Goal: Transaction & Acquisition: Book appointment/travel/reservation

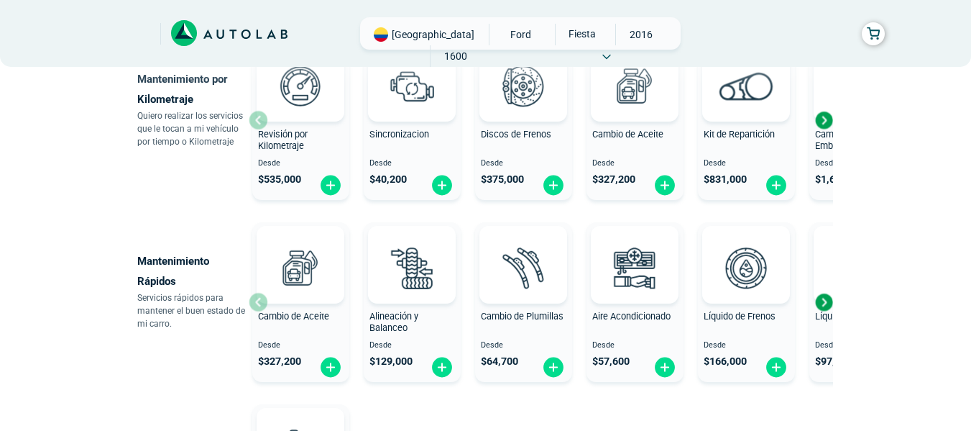
scroll to position [791, 0]
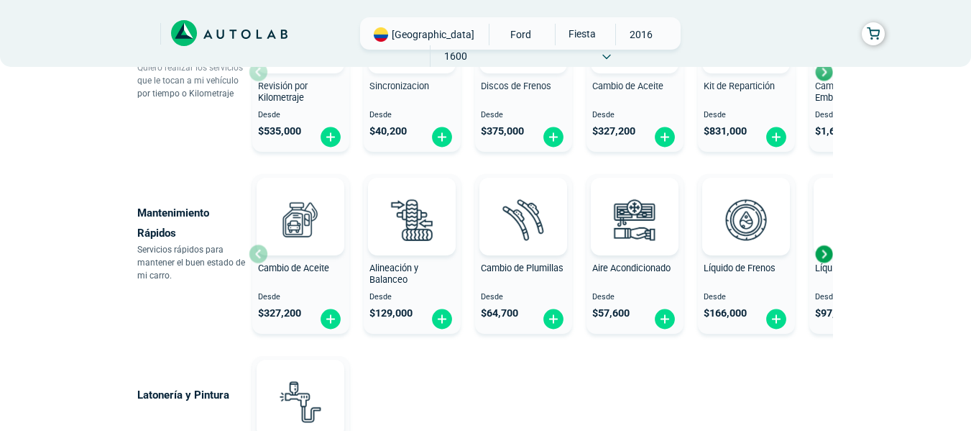
click at [825, 253] on div "Next slide" at bounding box center [824, 254] width 22 height 22
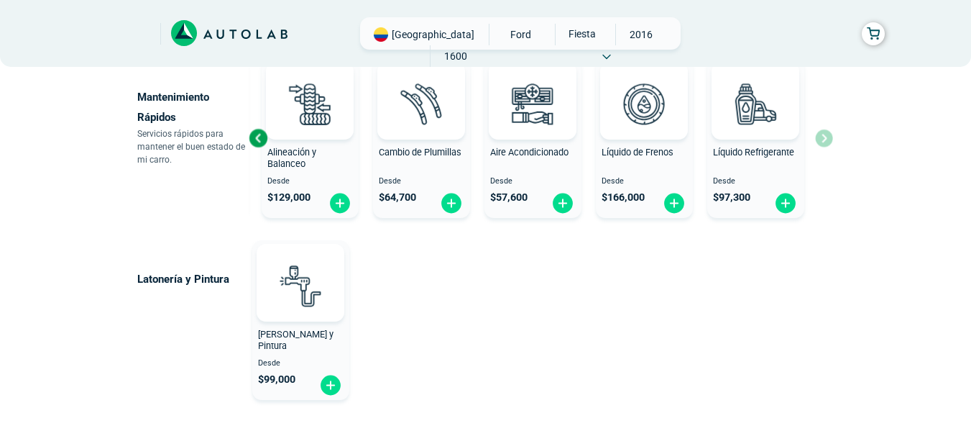
scroll to position [1007, 0]
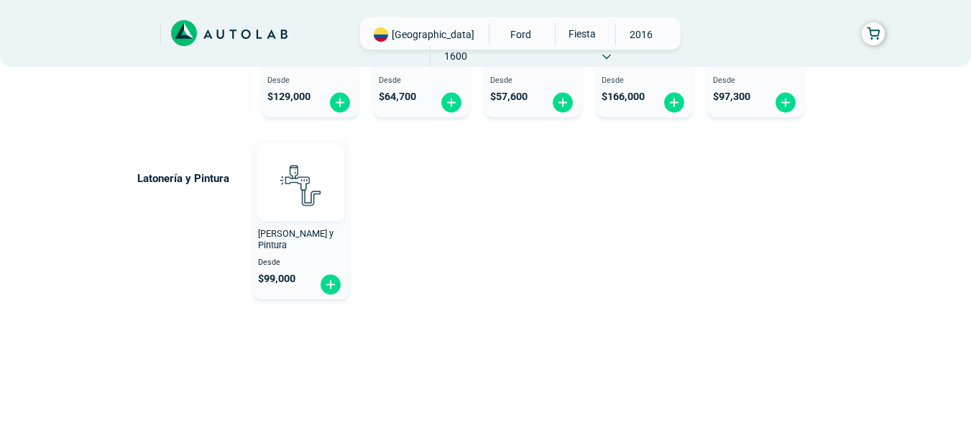
click at [300, 173] on img at bounding box center [300, 184] width 63 height 63
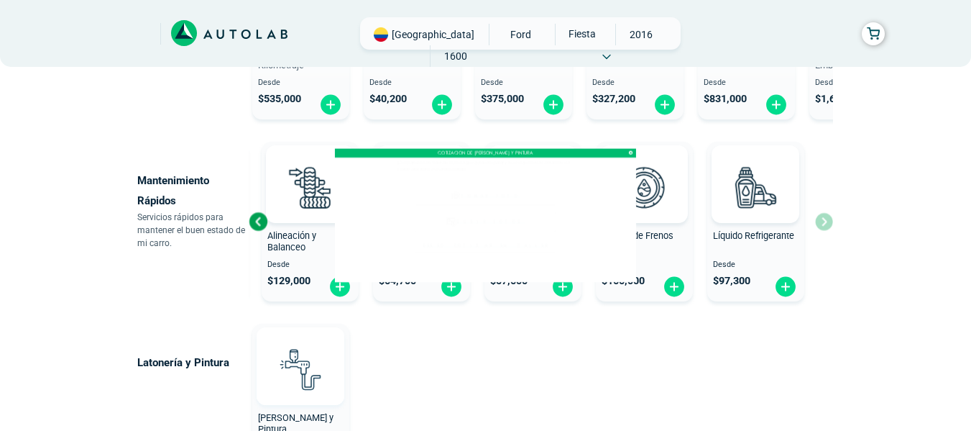
scroll to position [792, 0]
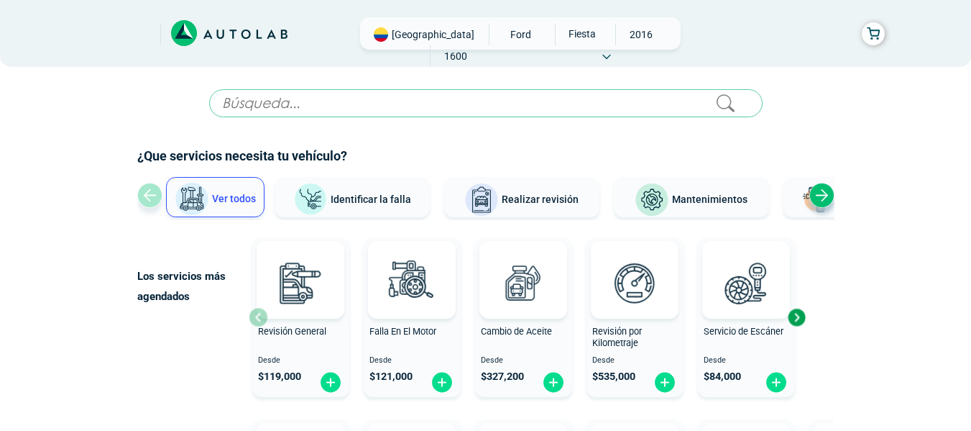
click at [823, 186] on div "Next slide" at bounding box center [822, 195] width 25 height 25
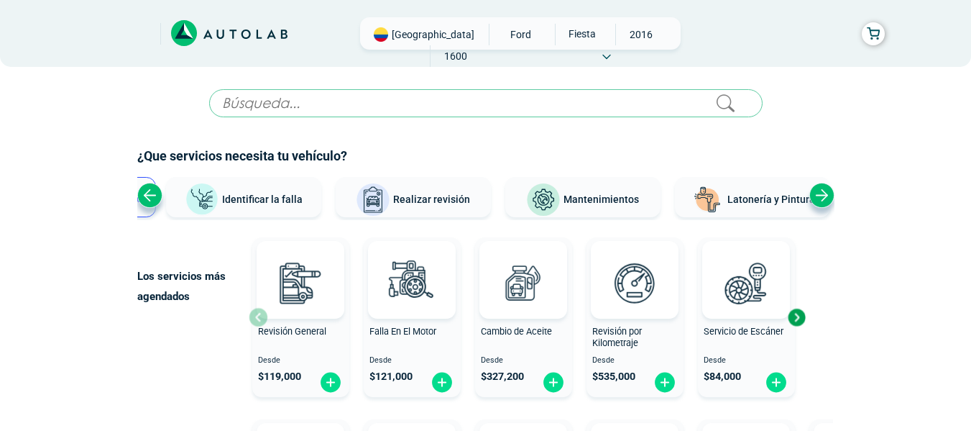
click at [823, 186] on div "Next slide" at bounding box center [822, 195] width 25 height 25
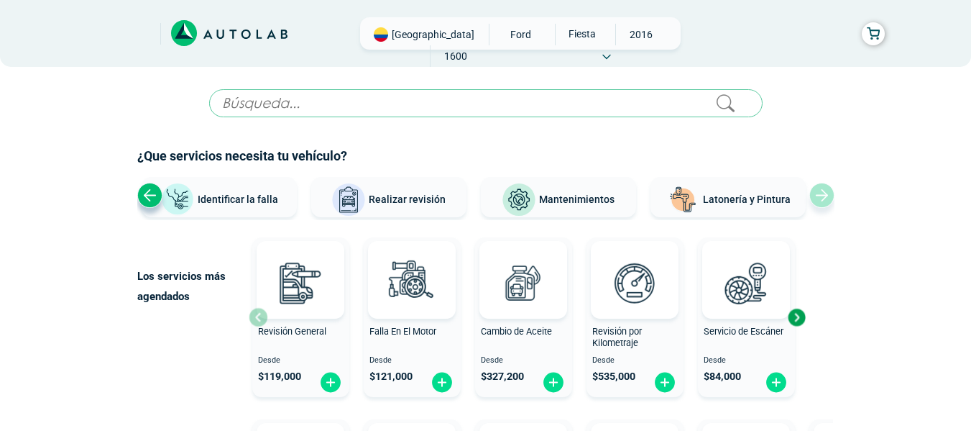
click at [722, 191] on button "Latonería y Pintura" at bounding box center [728, 197] width 155 height 40
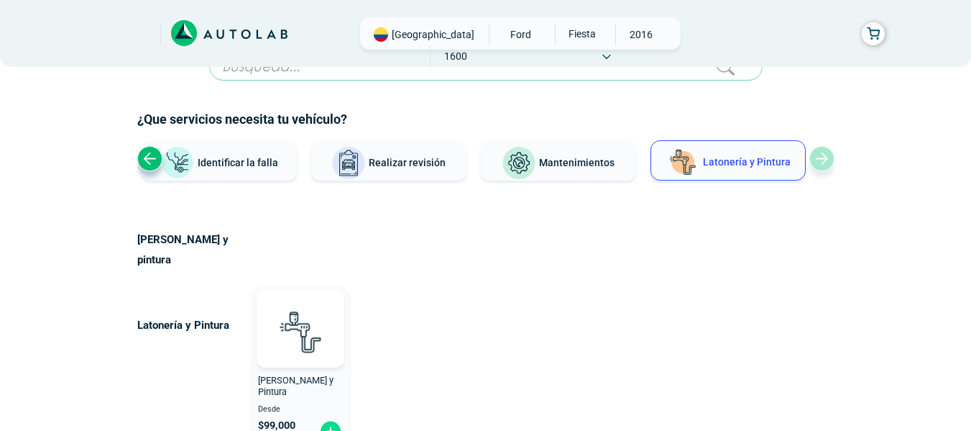
scroll to position [144, 0]
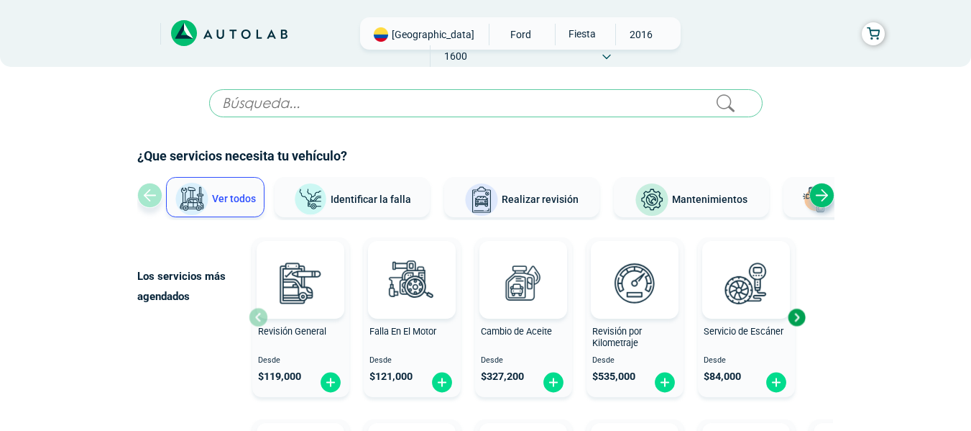
click at [803, 316] on div "Next slide" at bounding box center [797, 317] width 22 height 22
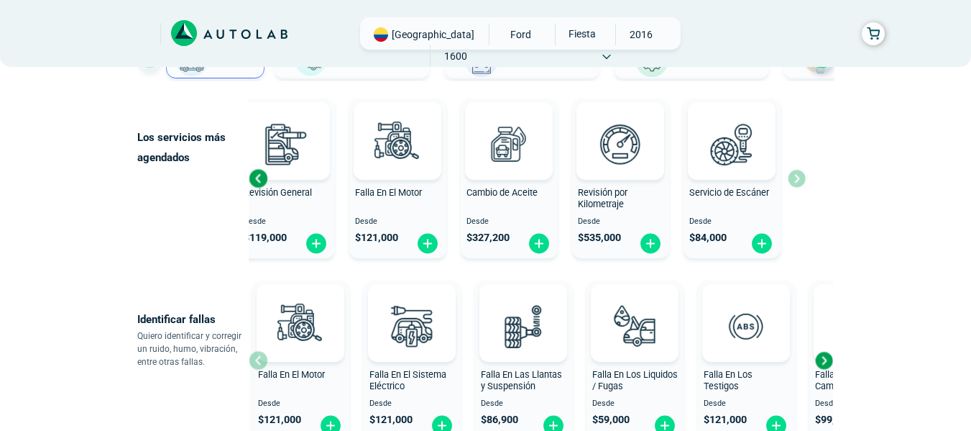
scroll to position [144, 0]
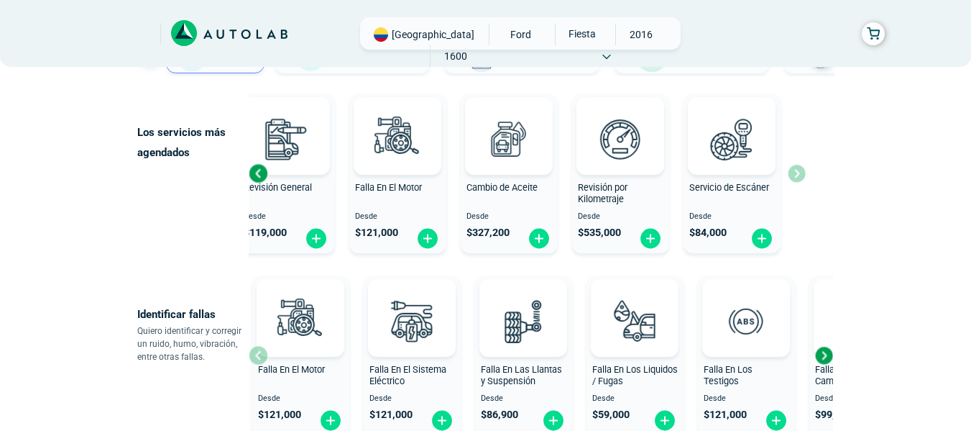
click at [828, 362] on div "Next slide" at bounding box center [824, 355] width 22 height 22
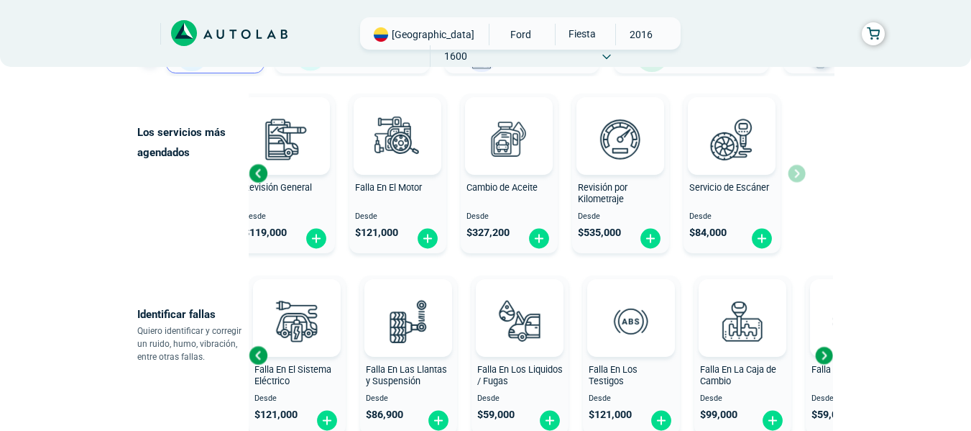
click at [828, 362] on div "Next slide" at bounding box center [824, 355] width 22 height 22
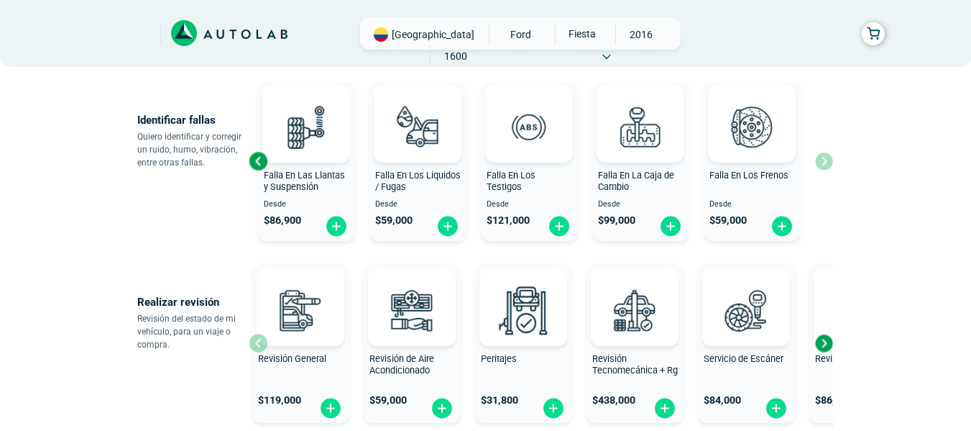
scroll to position [360, 0]
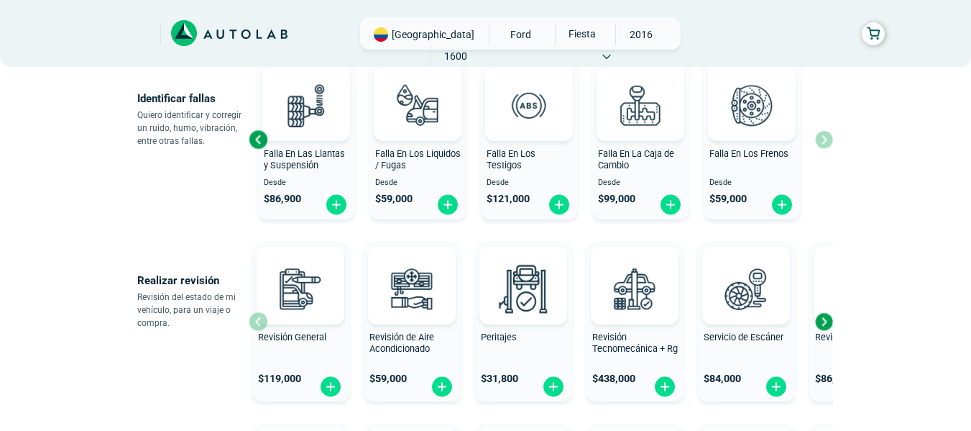
click at [831, 312] on div "Next slide" at bounding box center [824, 322] width 22 height 22
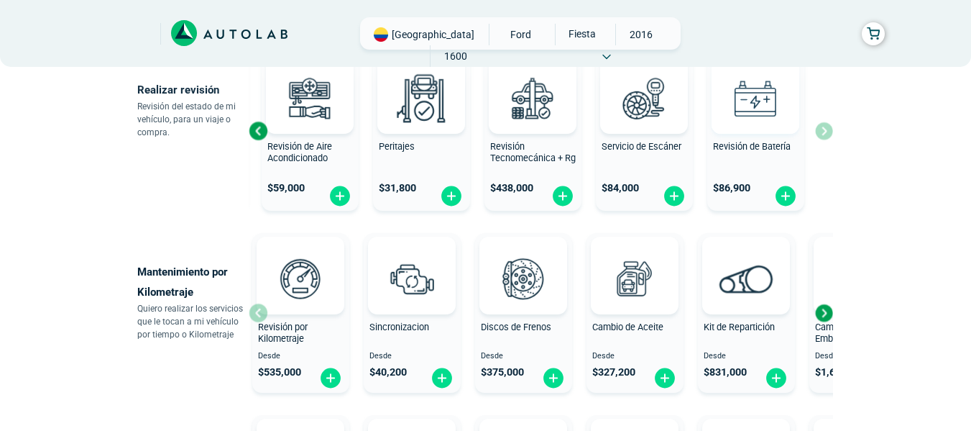
scroll to position [575, 0]
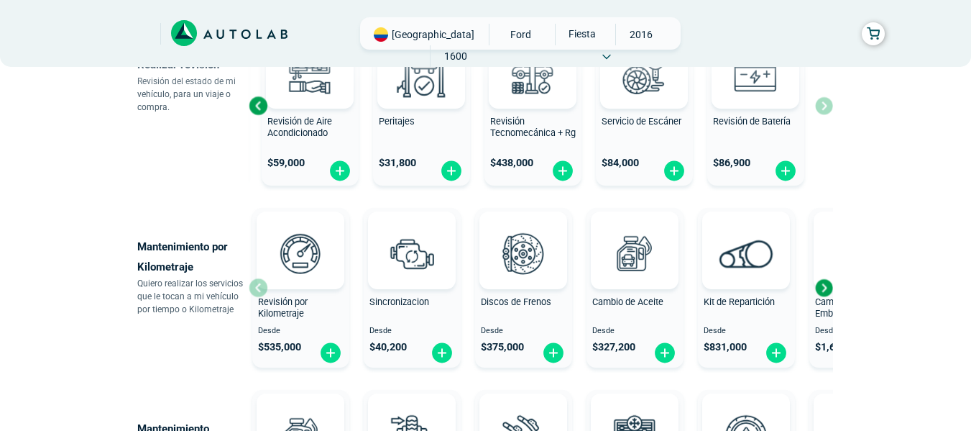
click at [819, 280] on div "Next slide" at bounding box center [824, 288] width 22 height 22
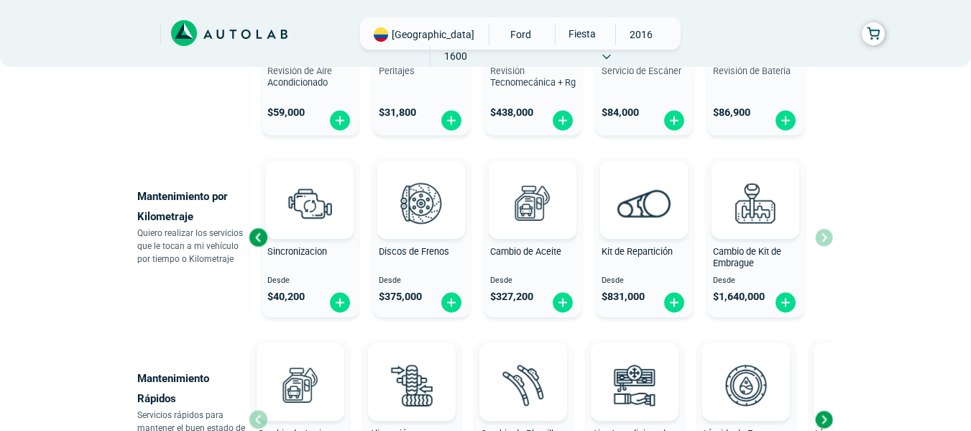
scroll to position [719, 0]
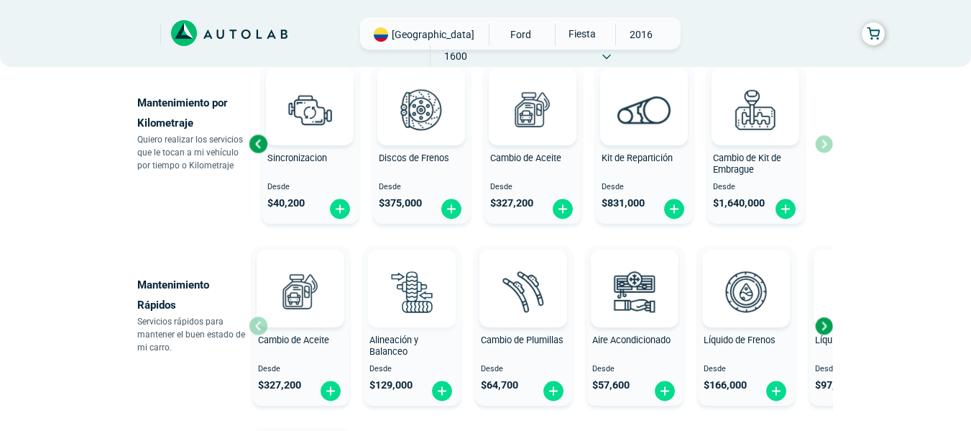
click at [420, 281] on img at bounding box center [411, 291] width 63 height 63
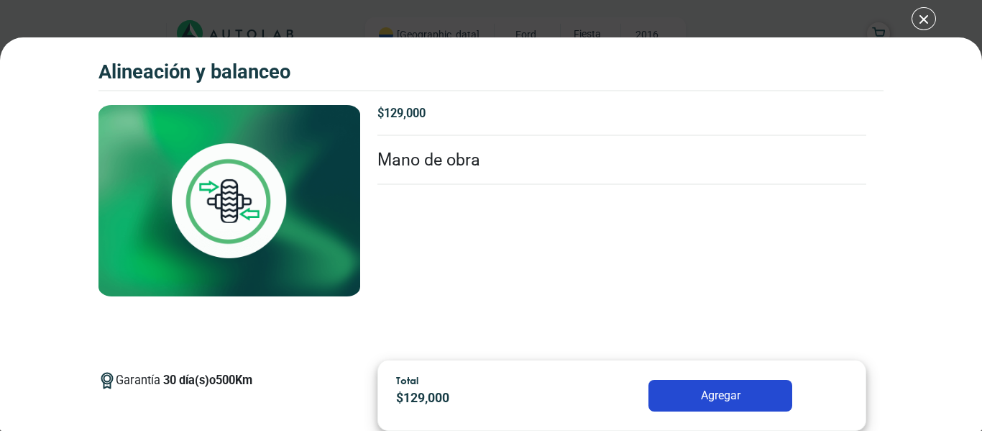
click at [431, 157] on li "Mano de obra" at bounding box center [622, 161] width 490 height 50
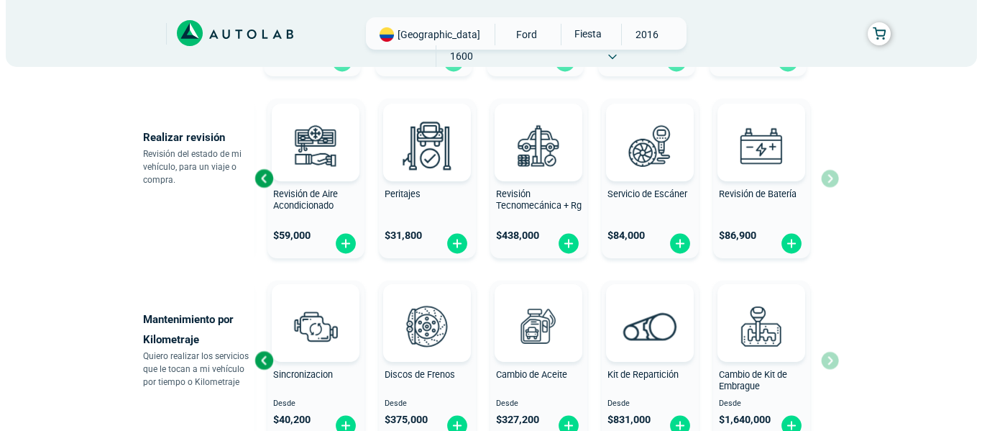
scroll to position [503, 0]
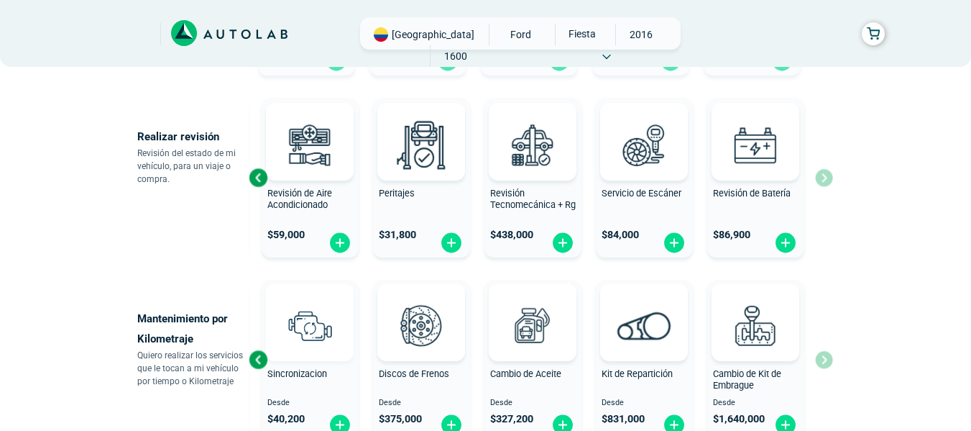
click at [317, 323] on img at bounding box center [309, 324] width 63 height 63
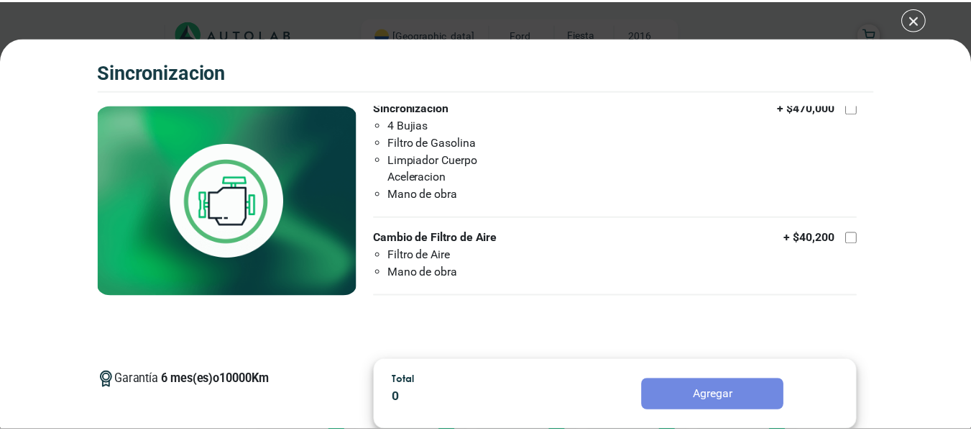
scroll to position [22, 0]
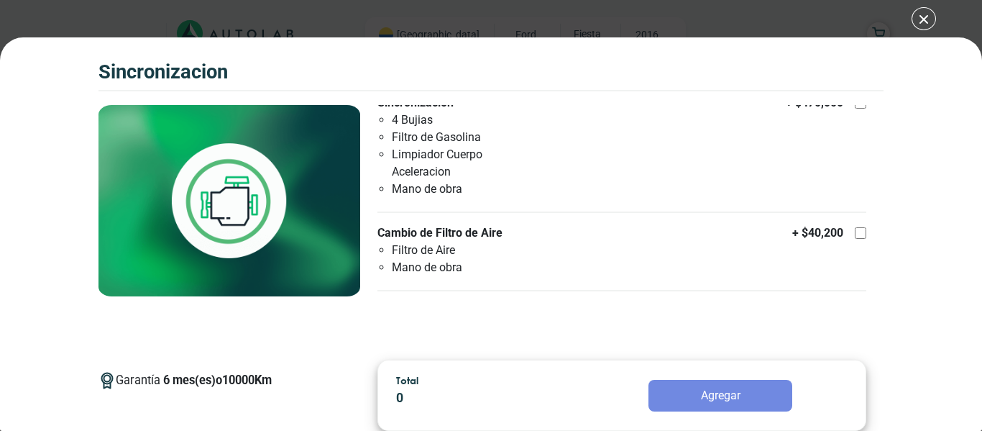
click at [923, 19] on div "SINCRONIZACION SINCRONIZACION Garantía 6 10000 Km" at bounding box center [491, 215] width 982 height 431
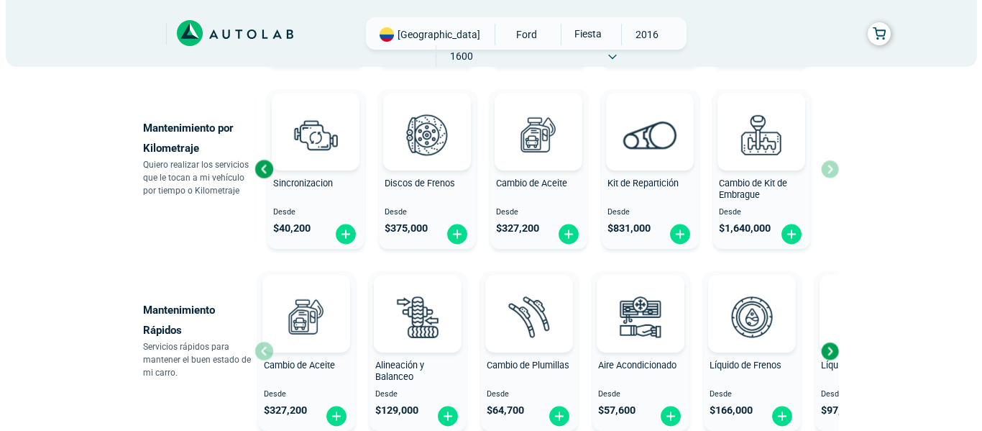
scroll to position [719, 0]
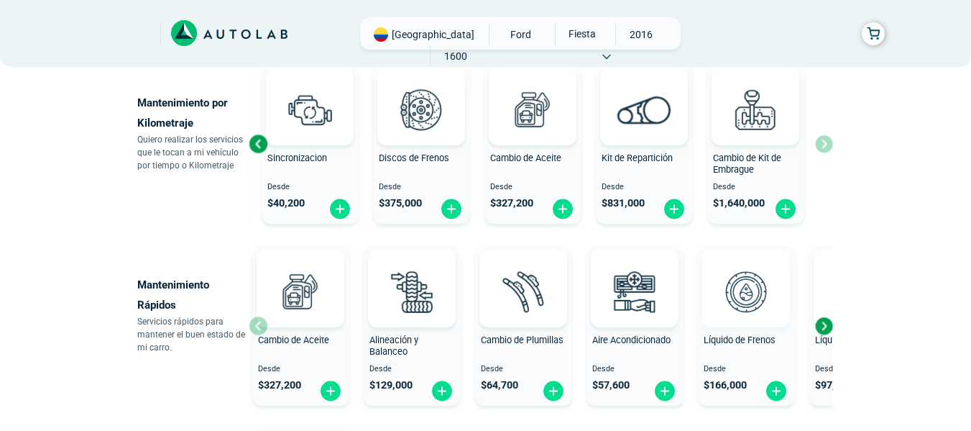
click at [734, 297] on img at bounding box center [746, 291] width 63 height 63
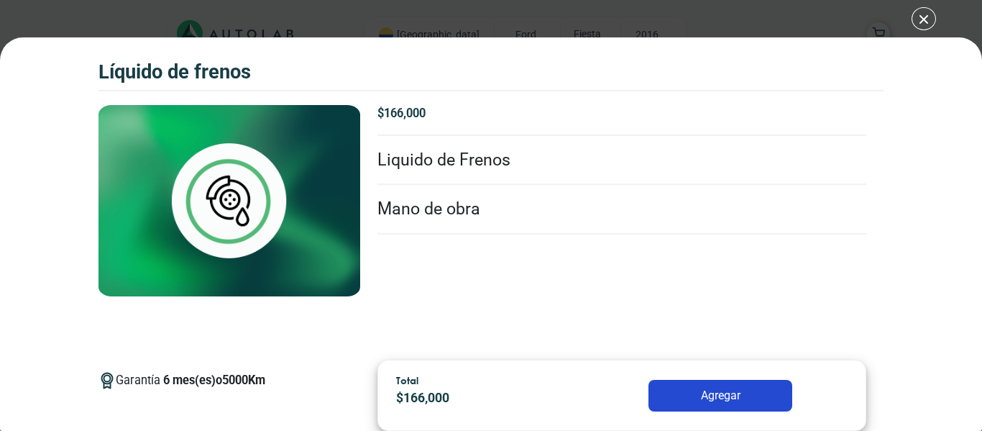
click at [507, 161] on li "Liquido de Frenos" at bounding box center [622, 161] width 490 height 50
click at [447, 210] on li "Mano de obra" at bounding box center [622, 210] width 490 height 50
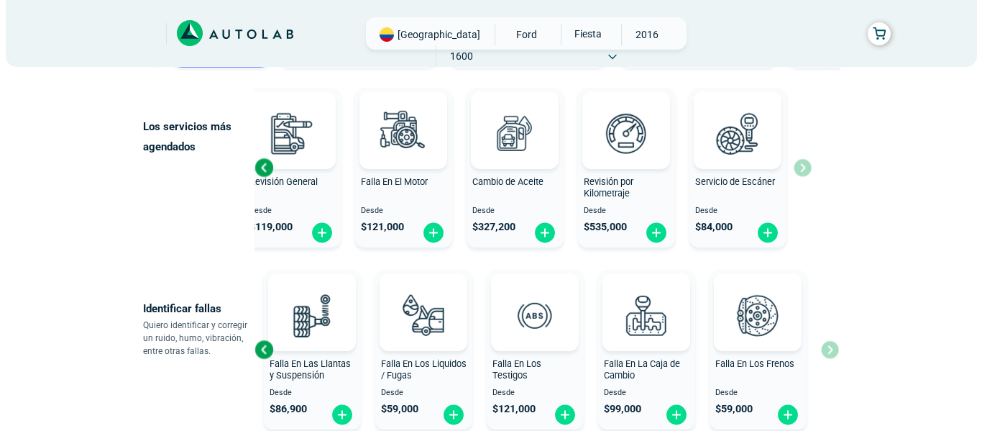
scroll to position [72, 0]
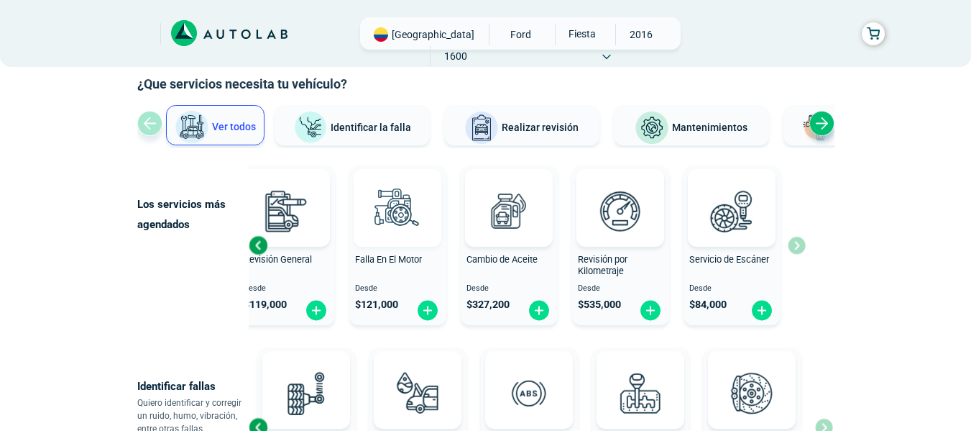
click at [387, 215] on img at bounding box center [397, 210] width 63 height 63
click at [293, 217] on img at bounding box center [286, 210] width 63 height 63
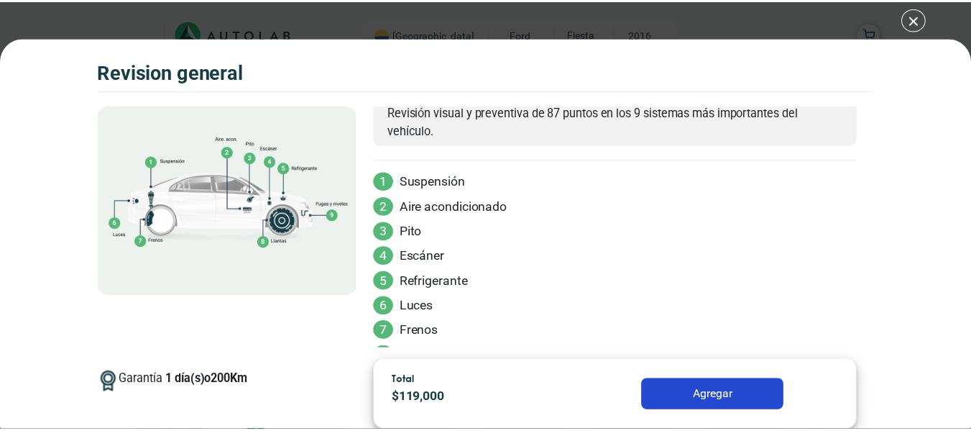
scroll to position [142, 0]
